Goal: Information Seeking & Learning: Learn about a topic

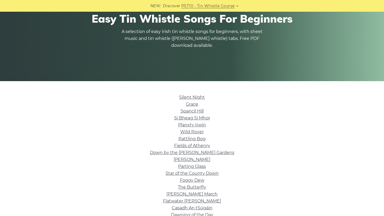
scroll to position [62, 0]
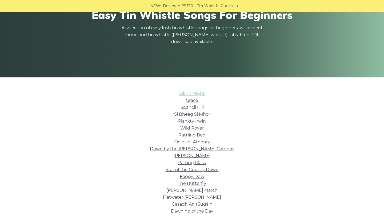
click at [183, 94] on link "Silent Night" at bounding box center [192, 93] width 26 height 5
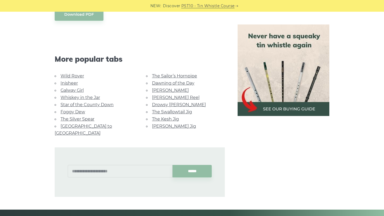
scroll to position [466, 0]
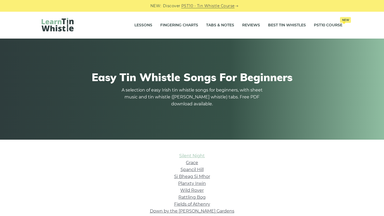
click at [196, 155] on link "Silent Night" at bounding box center [192, 155] width 26 height 5
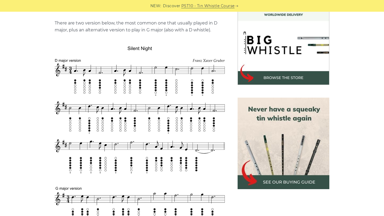
scroll to position [160, 0]
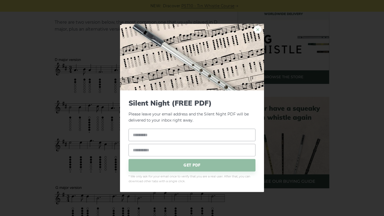
click at [257, 30] on link "×" at bounding box center [257, 30] width 8 height 8
